Goal: Task Accomplishment & Management: Manage account settings

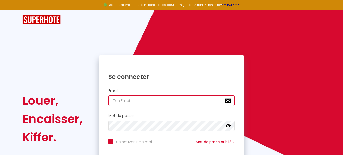
click at [154, 101] on input "email" at bounding box center [172, 100] width 127 height 11
type input "[EMAIL_ADDRESS][DOMAIN_NAME]"
checkbox input "true"
click at [173, 105] on input "[EMAIL_ADDRESS][DOMAIN_NAME]" at bounding box center [172, 100] width 127 height 11
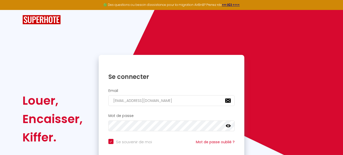
click at [228, 127] on icon at bounding box center [228, 125] width 5 height 5
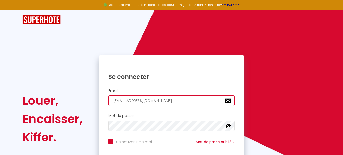
click at [146, 102] on input "[EMAIL_ADDRESS][DOMAIN_NAME]" at bounding box center [172, 100] width 127 height 11
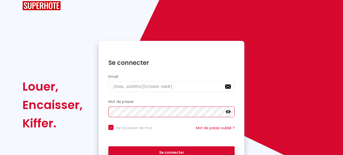
scroll to position [26, 0]
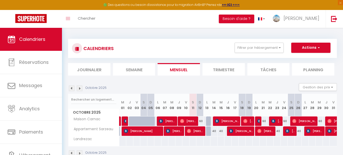
click at [228, 68] on li "Trimestre" at bounding box center [224, 69] width 42 height 13
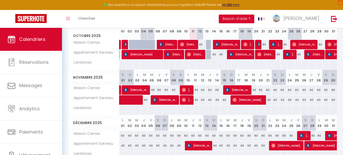
scroll to position [51, 0]
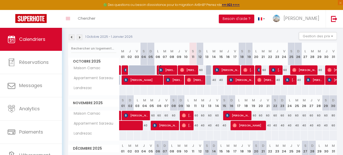
click at [166, 68] on span "Irene Hösli" at bounding box center [167, 70] width 17 height 10
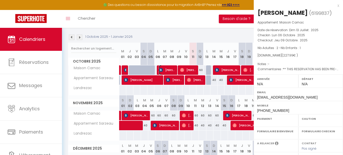
select select "OK"
select select "KO"
select select "0"
select select "1"
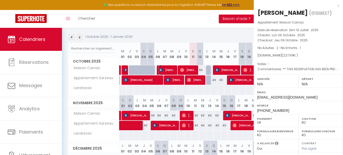
select select
select select "39078"
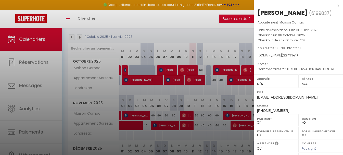
click at [176, 78] on div at bounding box center [171, 77] width 343 height 155
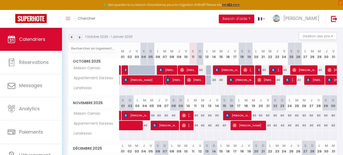
click at [174, 79] on span "Patrick Vezard" at bounding box center [174, 80] width 17 height 10
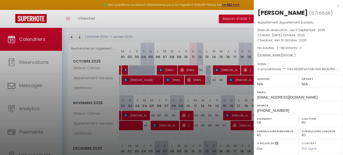
click at [334, 6] on div "x" at bounding box center [297, 6] width 86 height 6
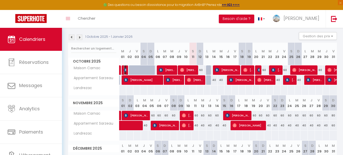
click at [126, 70] on img at bounding box center [126, 70] width 4 height 4
select select "39078"
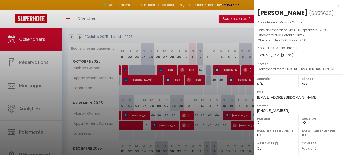
click at [335, 7] on div "x" at bounding box center [297, 6] width 86 height 6
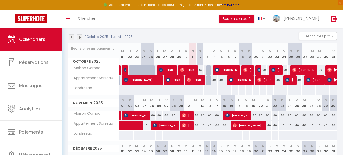
click at [73, 37] on img at bounding box center [72, 37] width 6 height 6
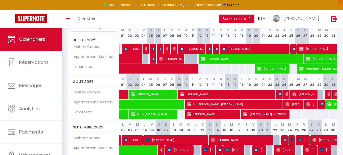
scroll to position [104, 0]
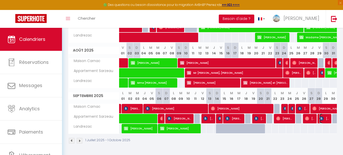
click at [324, 118] on img at bounding box center [322, 118] width 4 height 4
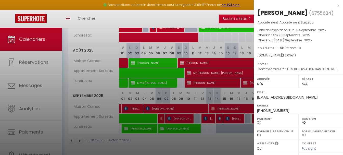
click at [210, 19] on div at bounding box center [171, 77] width 343 height 155
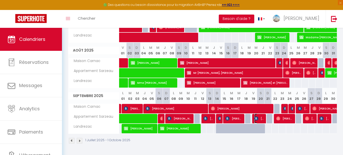
click at [259, 119] on span "Jean-Nicolas REVERDY" at bounding box center [259, 119] width 9 height 10
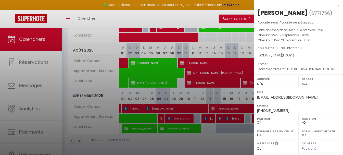
click at [168, 14] on div at bounding box center [171, 77] width 343 height 155
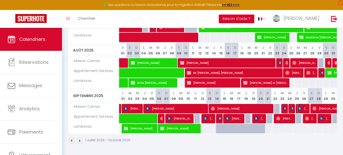
click at [302, 107] on img at bounding box center [300, 108] width 4 height 4
select select "39078"
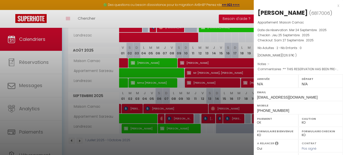
click at [333, 8] on div "x" at bounding box center [297, 6] width 86 height 6
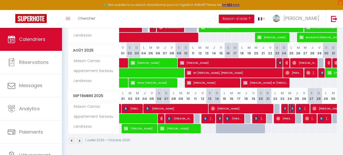
click at [293, 108] on img at bounding box center [293, 108] width 4 height 4
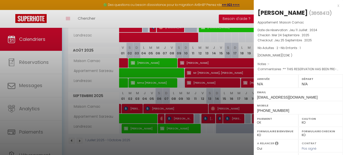
click at [334, 6] on div "x" at bounding box center [297, 6] width 86 height 6
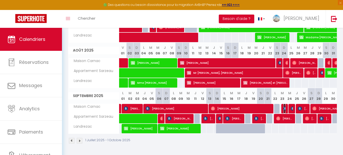
click at [285, 108] on img at bounding box center [286, 108] width 4 height 4
select select "39078"
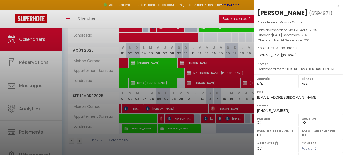
click at [336, 6] on div "x Xavier Richart ( 6594971 ) Appartement : Maison Carnac Date de réservation : …" at bounding box center [298, 119] width 89 height 238
click at [334, 5] on div "x" at bounding box center [297, 6] width 86 height 6
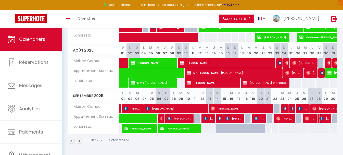
click at [324, 120] on span "Sabine BENITHA" at bounding box center [324, 119] width 9 height 10
select select
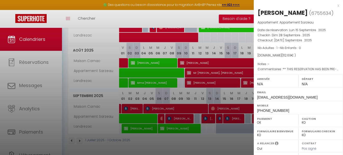
drag, startPoint x: 215, startPoint y: 21, endPoint x: 79, endPoint y: 1, distance: 137.3
click at [214, 21] on div at bounding box center [171, 77] width 343 height 155
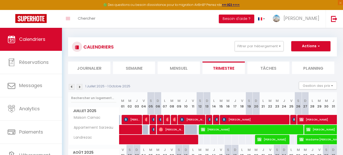
scroll to position [0, 0]
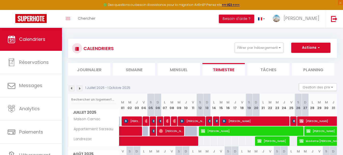
click at [79, 89] on img at bounding box center [80, 89] width 6 height 6
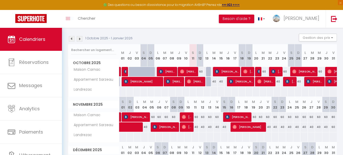
scroll to position [51, 0]
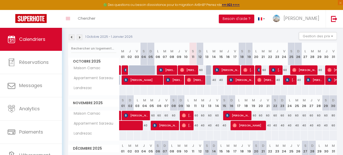
click at [71, 36] on img at bounding box center [72, 37] width 6 height 6
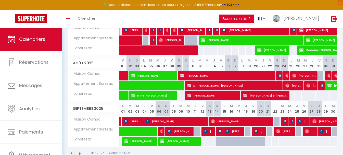
scroll to position [104, 0]
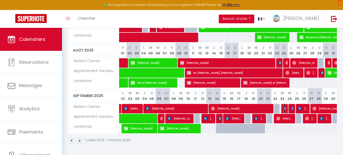
click at [285, 109] on img at bounding box center [286, 108] width 4 height 4
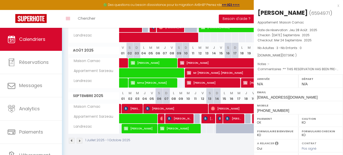
select select "39078"
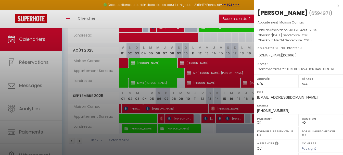
click at [335, 7] on div "x" at bounding box center [297, 6] width 86 height 6
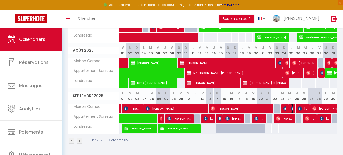
click at [292, 109] on img at bounding box center [293, 108] width 4 height 4
select select
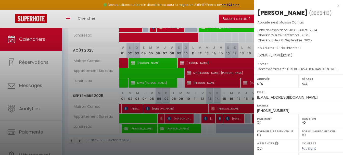
click at [335, 7] on div "x" at bounding box center [297, 6] width 86 height 6
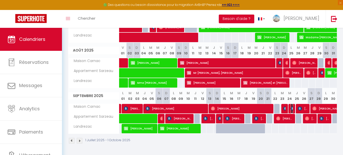
click at [291, 109] on img at bounding box center [293, 108] width 4 height 4
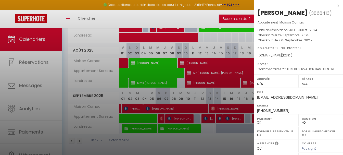
click at [334, 5] on div "x" at bounding box center [297, 6] width 86 height 6
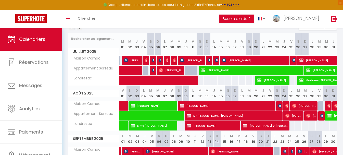
scroll to position [2, 0]
